Goal: Check status: Check status

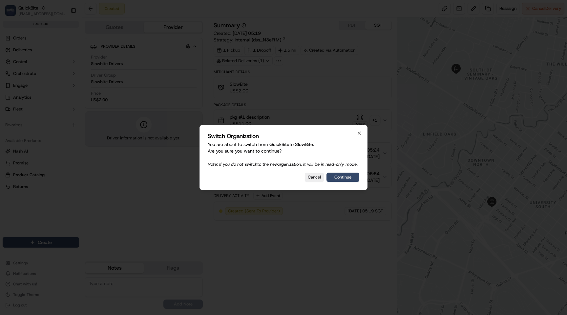
click at [337, 182] on button "Continue" at bounding box center [343, 176] width 33 height 9
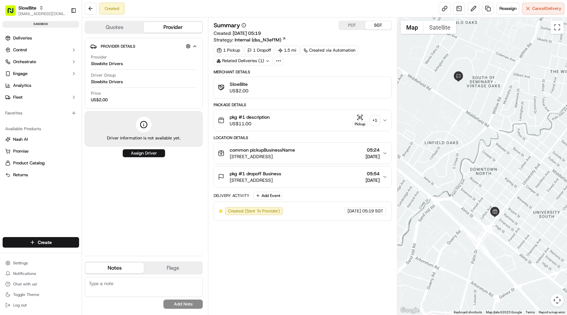
click at [280, 63] on icon at bounding box center [279, 61] width 6 height 6
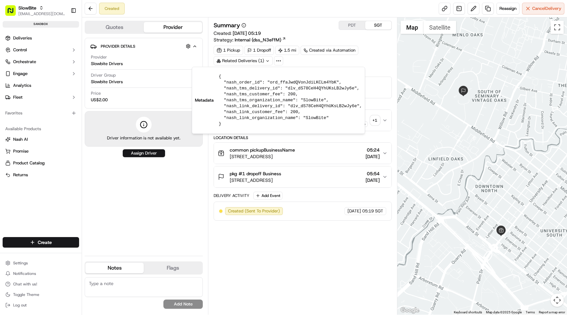
click at [315, 104] on pre "{ "nash_order_id": "ord_ffaJwdQVonJdiLKCLm4YbK", "nash_tms_delivery_id": "dlv_d…" at bounding box center [290, 100] width 143 height 53
copy pre "dlv_dS78CeH4QYhUKsLB2wJy6e"
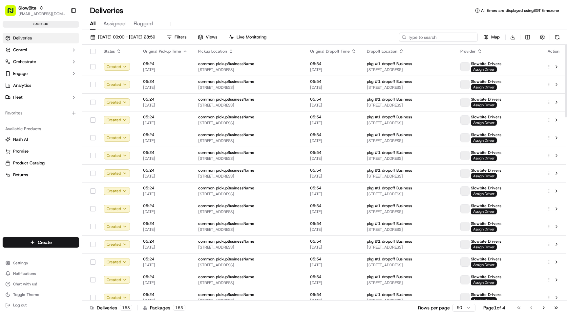
click at [438, 37] on input at bounding box center [438, 37] width 79 height 9
paste input "dlv_dS78CeH4QYhUKsLB2wJy6e"
type input "dlv_dS78CeH4QYhUKsLB2wJy6e"
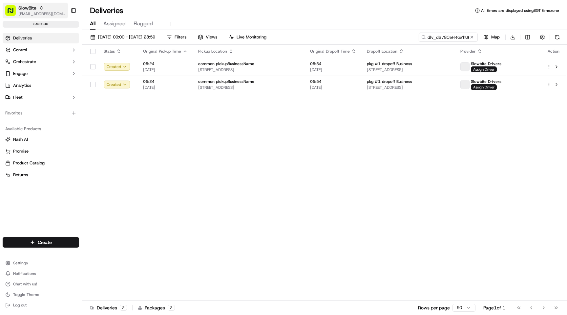
click at [43, 11] on span "[EMAIL_ADDRESS][DOMAIN_NAME]" at bounding box center [41, 13] width 47 height 5
type input "quickbite"
click at [100, 34] on span "QuickBite" at bounding box center [93, 34] width 19 height 6
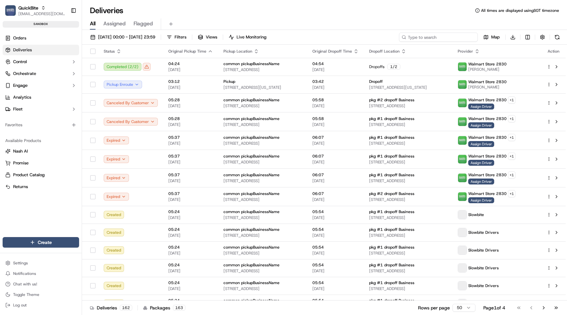
click at [449, 37] on input at bounding box center [438, 37] width 79 height 9
paste input "dlv_dS78CeH4QYhUKsLB2wJy6e"
type input "dlv_dS78CeH4QYhUKsLB2wJy6e"
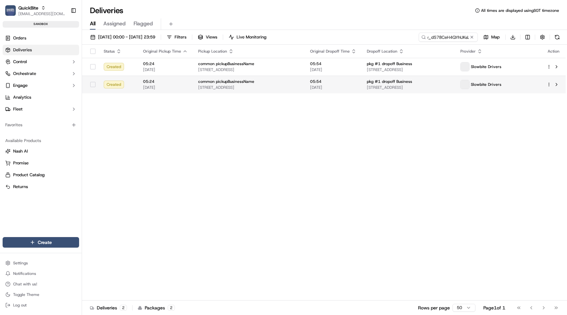
click at [549, 85] on html "QuickBite [EMAIL_ADDRESS][DOMAIN_NAME] Toggle Sidebar sandbox Orders Deliveries…" at bounding box center [283, 157] width 567 height 315
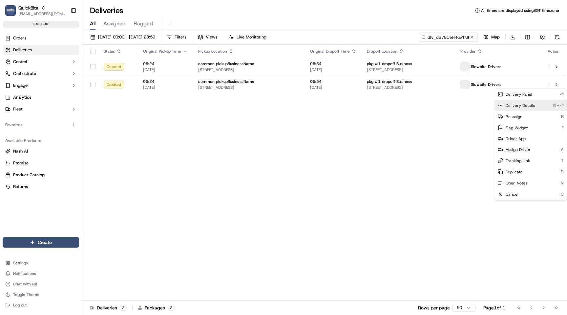
click at [524, 104] on span "Delivery Details" at bounding box center [520, 105] width 29 height 5
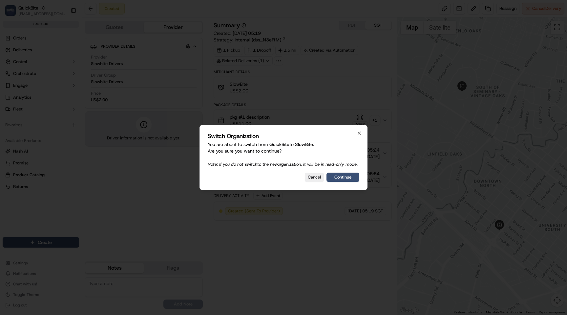
click at [362, 179] on div "Switch Organization You are about to switch from QuickBite to SlowBite . Are yo…" at bounding box center [284, 157] width 168 height 65
click at [346, 179] on button "Continue" at bounding box center [343, 176] width 33 height 9
